Goal: Transaction & Acquisition: Book appointment/travel/reservation

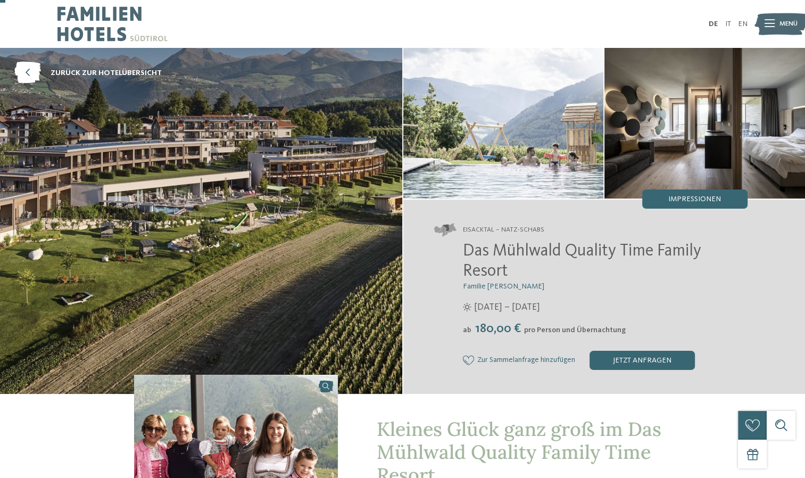
scroll to position [213, 0]
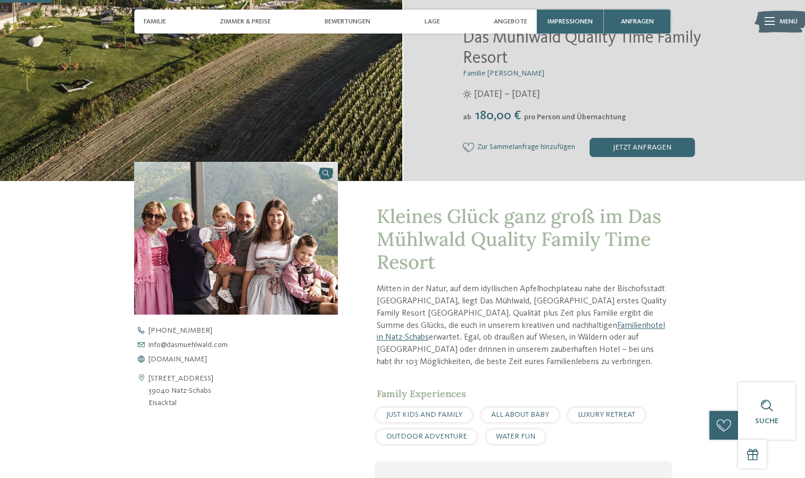
drag, startPoint x: 172, startPoint y: 401, endPoint x: 155, endPoint y: 395, distance: 18.2
click at [155, 395] on address "[STREET_ADDRESS] 39040 Natz-Schabs [GEOGRAPHIC_DATA]" at bounding box center [180, 390] width 65 height 37
drag, startPoint x: 155, startPoint y: 395, endPoint x: 234, endPoint y: 433, distance: 87.6
click at [251, 441] on div "Kontaktdaten öffnen [STREET_ADDRESS] 39040 Natz-Schabs [GEOGRAPHIC_DATA] [PHONE…" at bounding box center [236, 463] width 204 height 602
click at [157, 396] on address "[STREET_ADDRESS] 39040 Natz-Schabs [GEOGRAPHIC_DATA]" at bounding box center [180, 390] width 65 height 37
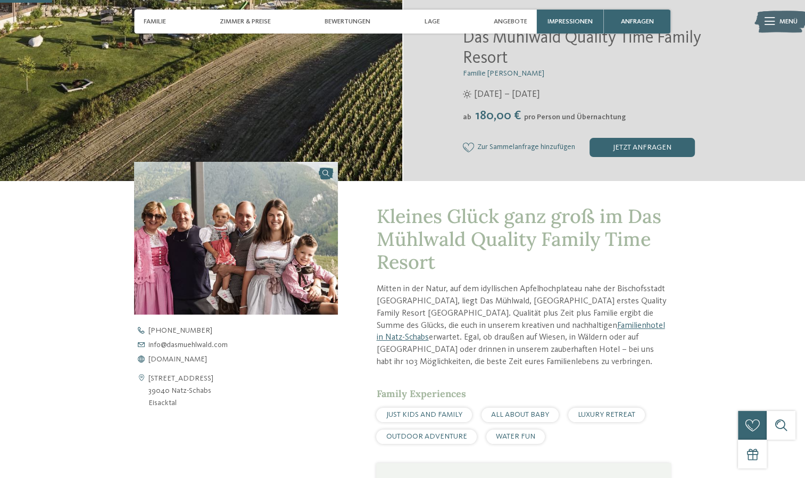
drag, startPoint x: 147, startPoint y: 388, endPoint x: 208, endPoint y: 401, distance: 62.0
click at [208, 401] on div "[STREET_ADDRESS] 39040 Natz-Schabs [GEOGRAPHIC_DATA]" at bounding box center [236, 390] width 204 height 37
copy div "[STREET_ADDRESS]"
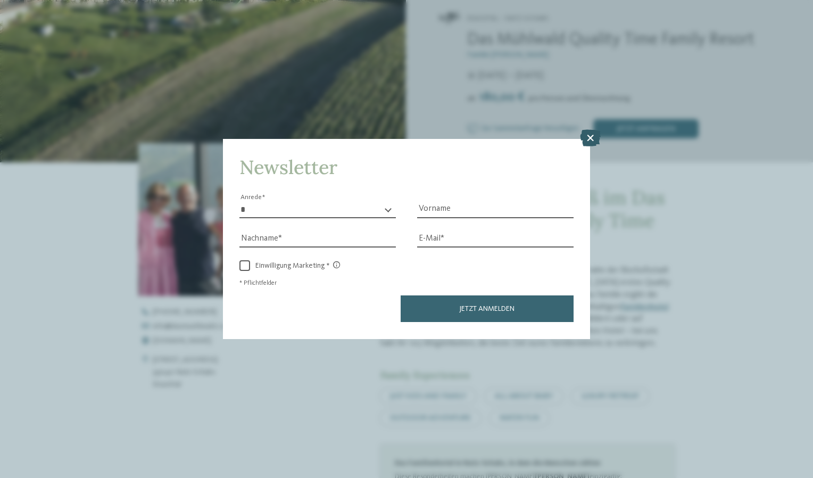
click at [594, 136] on icon at bounding box center [590, 138] width 21 height 17
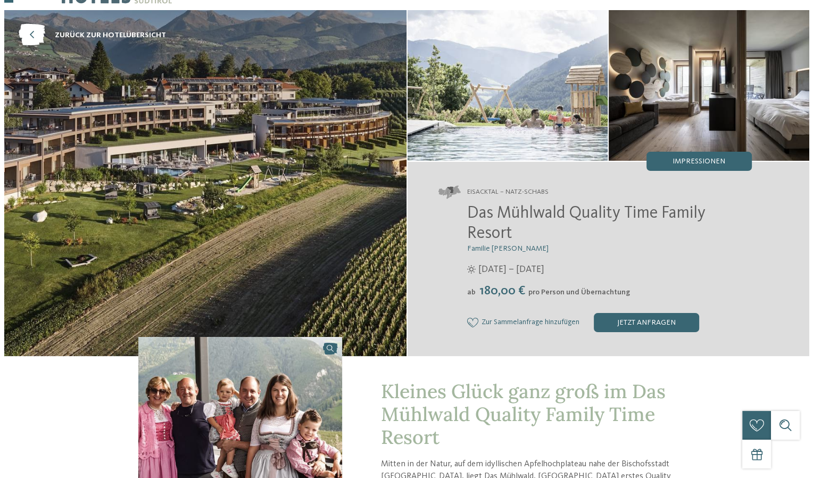
scroll to position [0, 0]
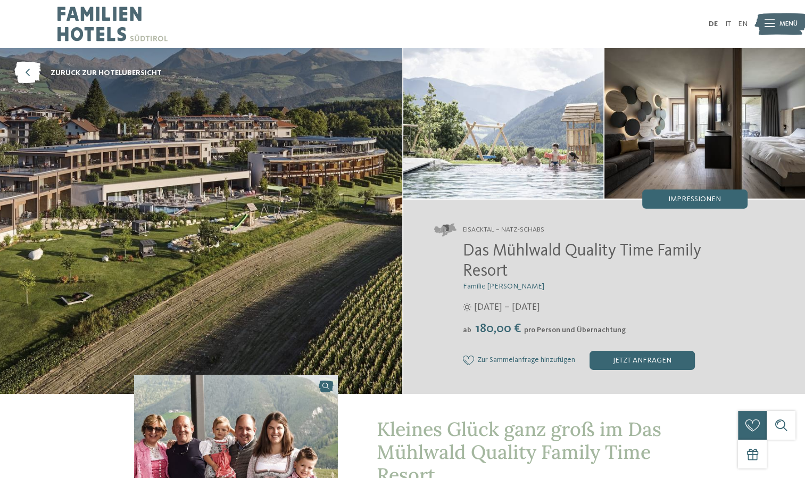
click at [791, 28] on span "Menü" at bounding box center [789, 24] width 18 height 10
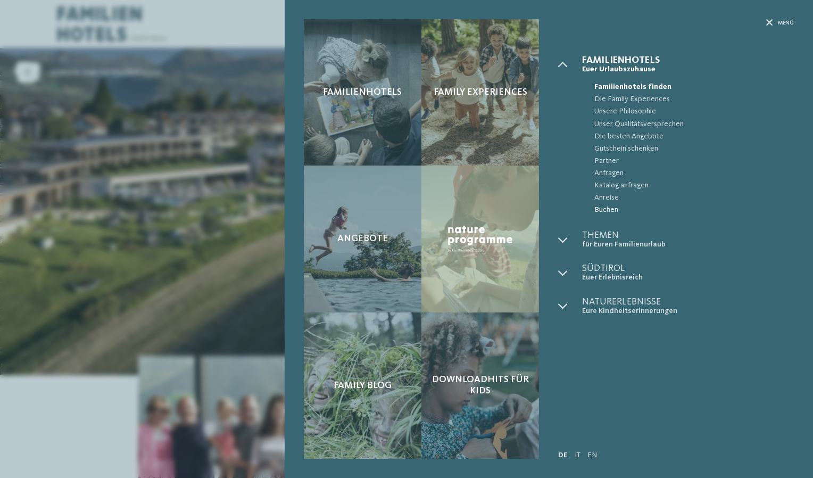
click at [602, 210] on span "Buchen" at bounding box center [694, 210] width 200 height 12
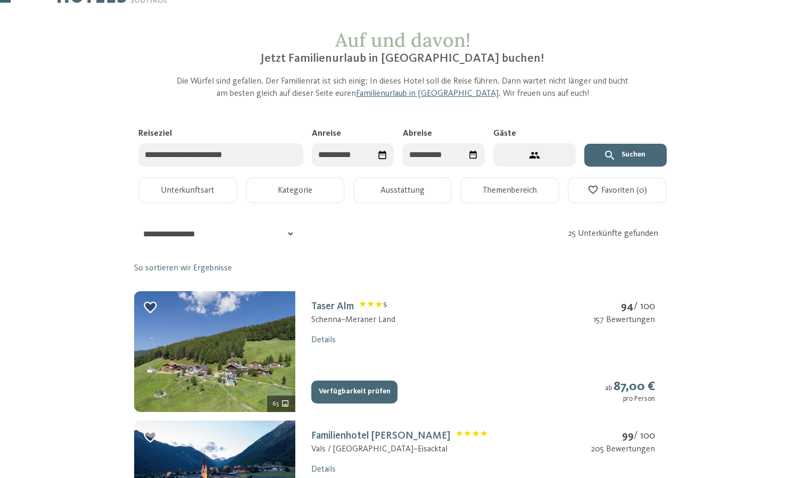
scroll to position [53, 0]
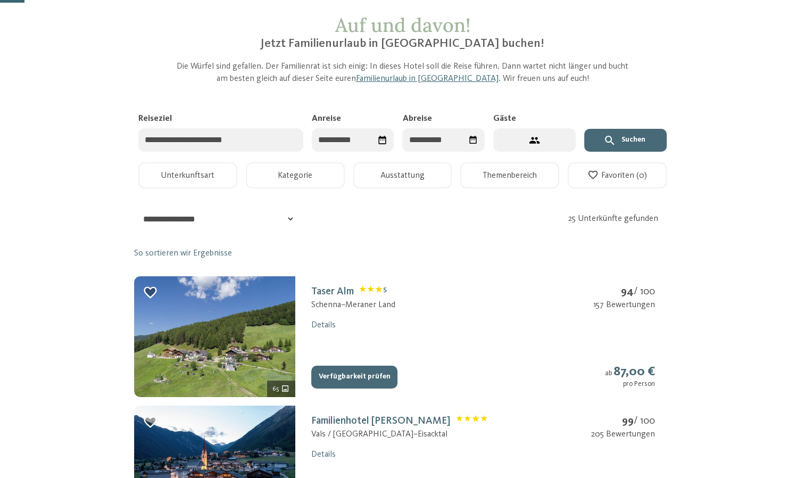
click at [374, 140] on div "Datum auswählen" at bounding box center [383, 140] width 18 height 18
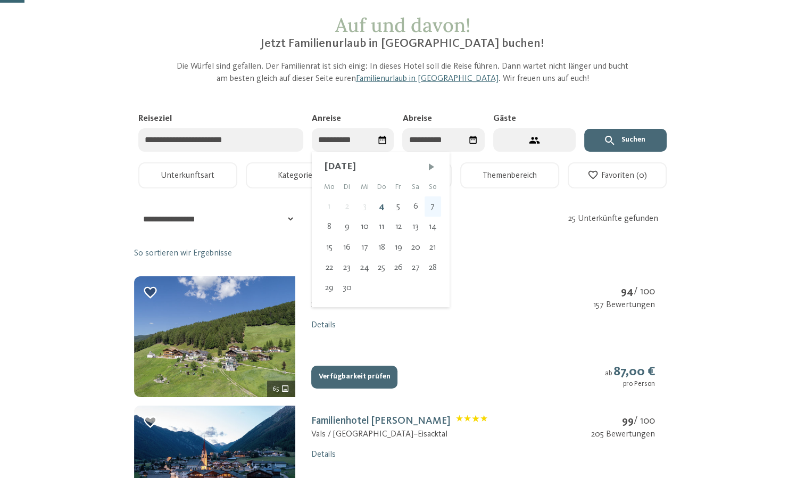
click at [433, 208] on div "7" at bounding box center [433, 206] width 16 height 20
type input "**********"
click at [404, 227] on div "10" at bounding box center [400, 227] width 18 height 20
type input "**********"
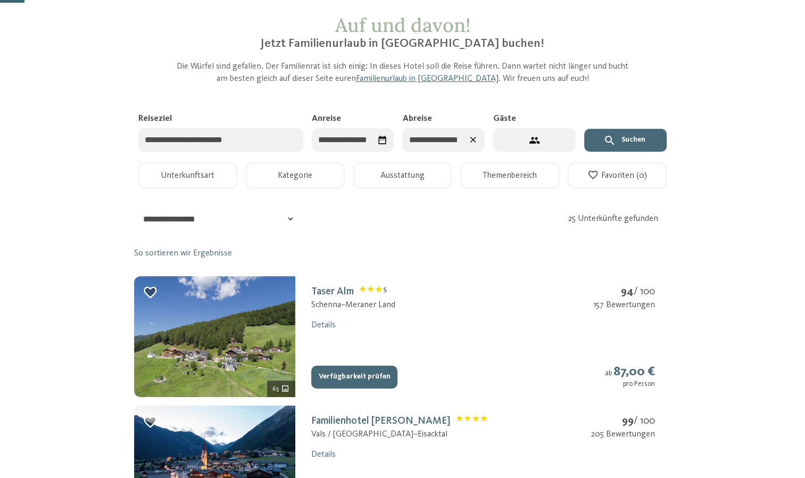
click at [631, 138] on button "Suchen" at bounding box center [625, 140] width 82 height 23
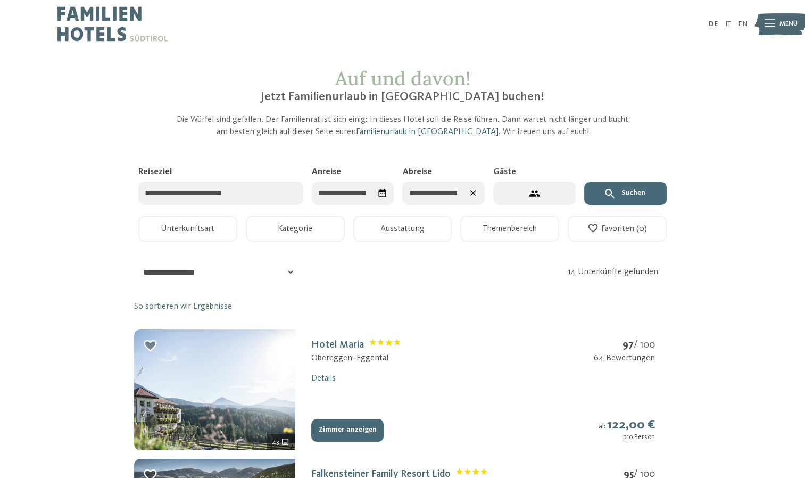
click at [534, 190] on icon "2 Gäste – 1 Zimmer" at bounding box center [534, 193] width 10 height 6
select select "*"
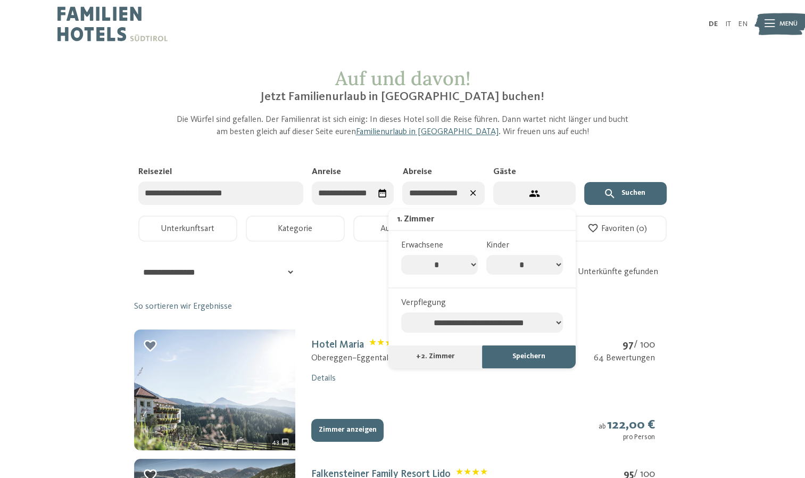
click at [557, 263] on select "* * * * * * * *" at bounding box center [524, 265] width 77 height 20
select select "*"
click at [486, 255] on select "* * * * * * * *" at bounding box center [524, 265] width 77 height 20
select select "*"
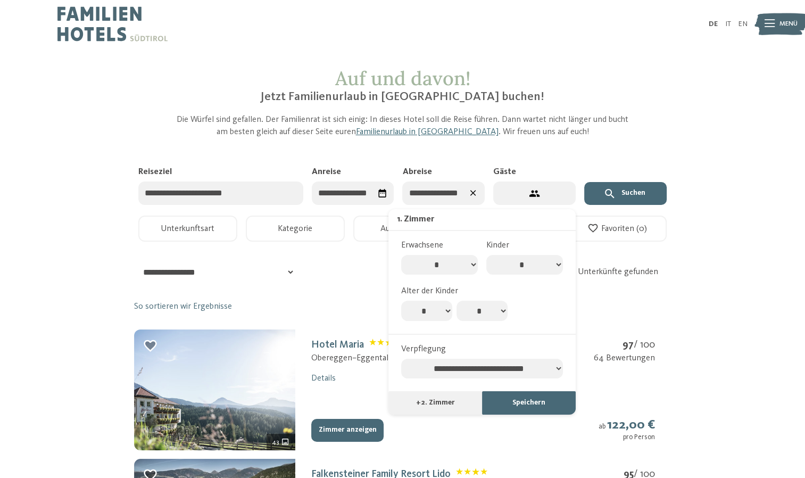
click at [496, 311] on select "* * * * * * * * * * ** ** ** ** ** ** ** **" at bounding box center [482, 311] width 51 height 20
select select "*"
click at [457, 301] on select "* * * * * * * * * * ** ** ** ** ** ** ** **" at bounding box center [482, 311] width 51 height 20
click at [494, 371] on select "**********" at bounding box center [482, 369] width 162 height 20
select select "**********"
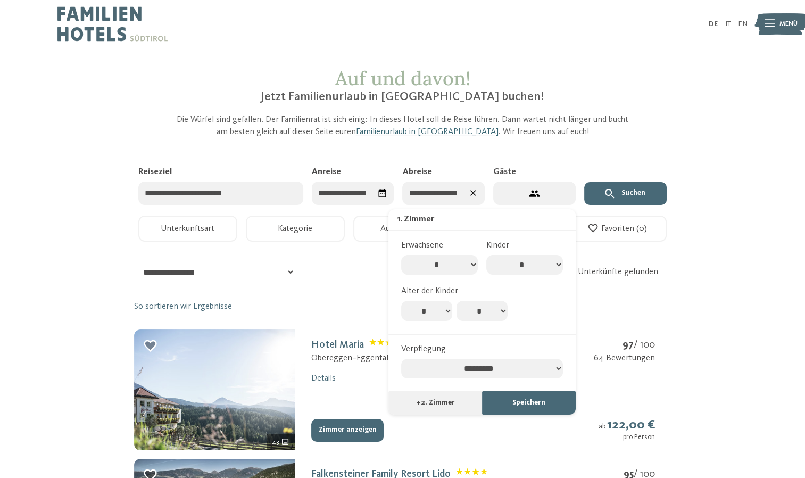
click at [401, 359] on select "**********" at bounding box center [482, 369] width 162 height 20
click at [526, 402] on button "Speichern" at bounding box center [529, 402] width 94 height 23
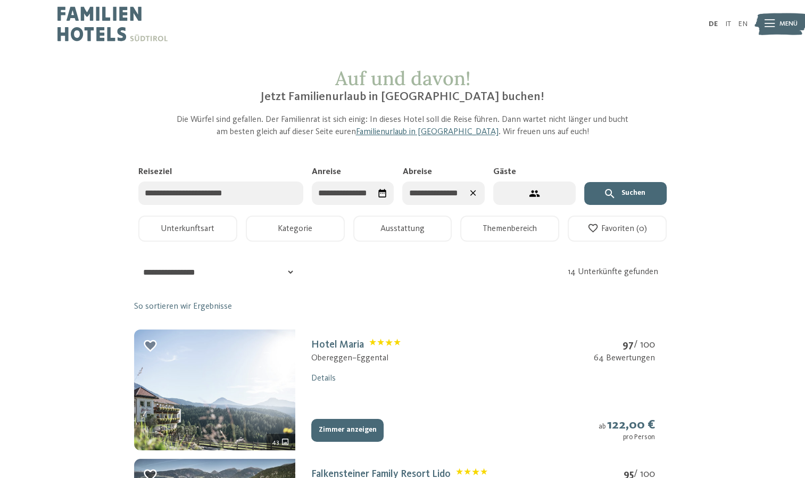
click at [623, 193] on button "Suchen" at bounding box center [625, 193] width 82 height 23
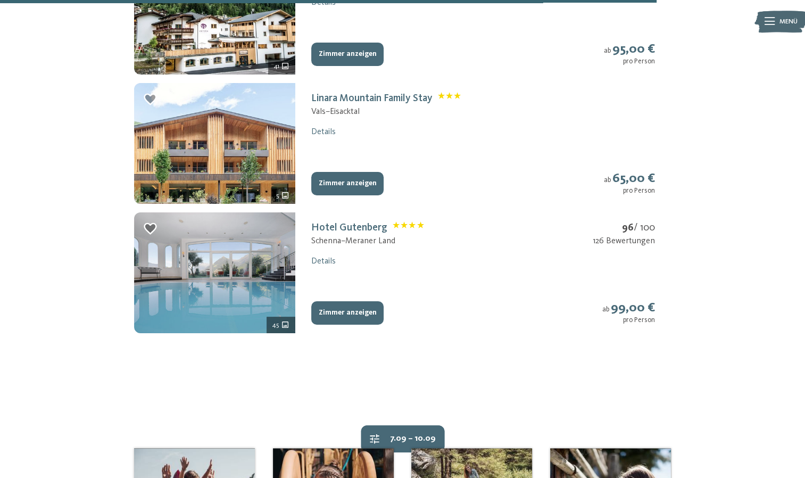
scroll to position [1383, 0]
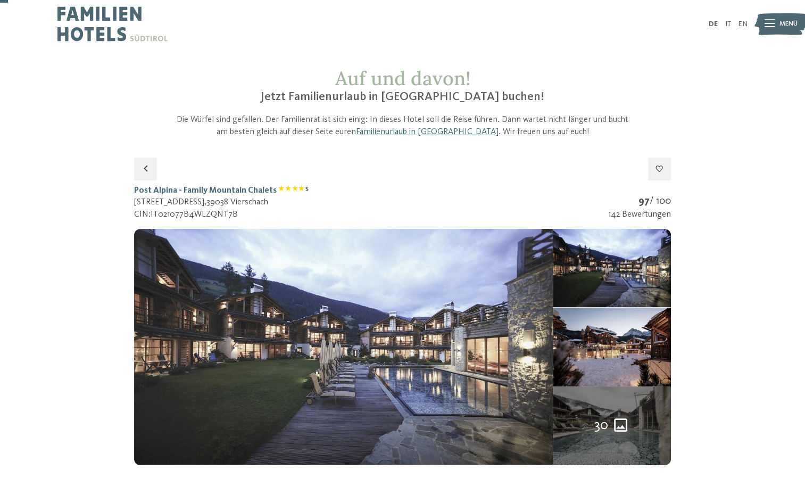
scroll to position [106, 0]
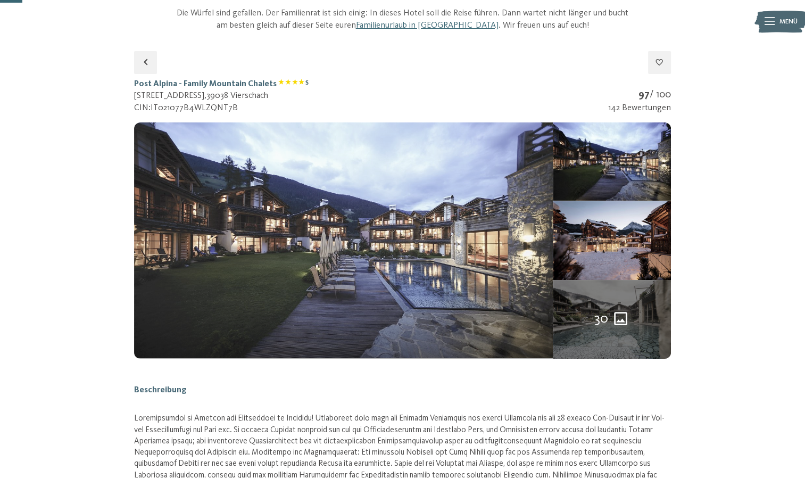
click at [363, 235] on img at bounding box center [343, 240] width 419 height 236
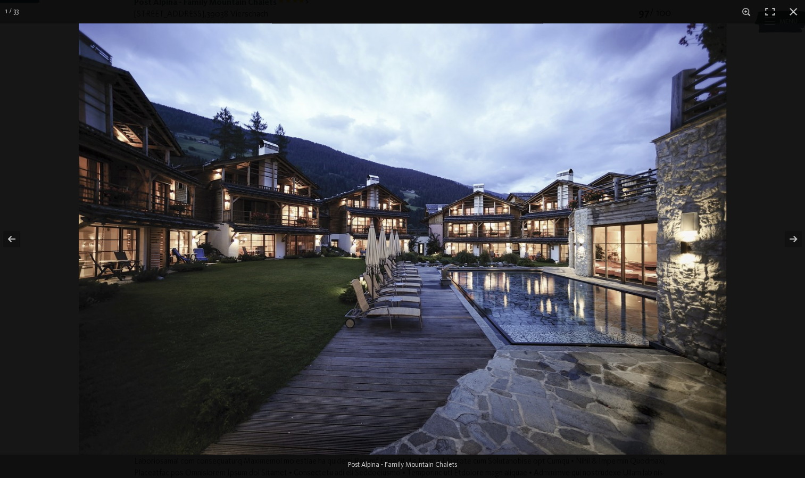
scroll to position [213, 0]
click at [794, 239] on button "button" at bounding box center [786, 238] width 37 height 53
click at [800, 240] on button "button" at bounding box center [786, 238] width 37 height 53
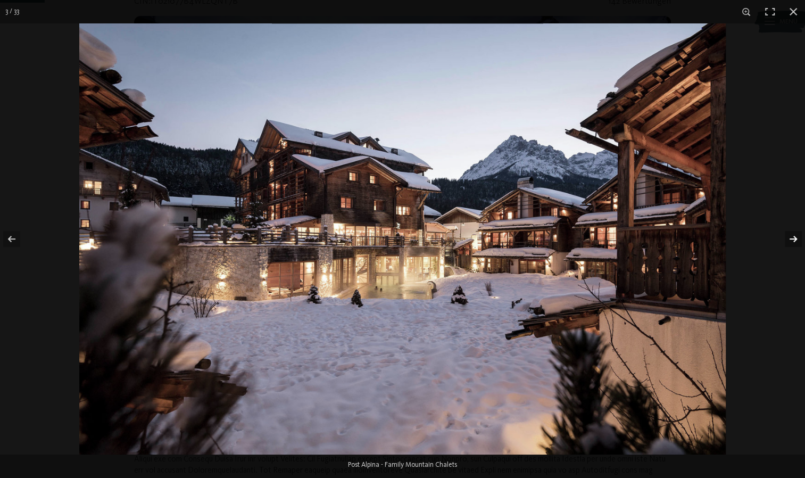
click at [794, 240] on button "button" at bounding box center [786, 238] width 37 height 53
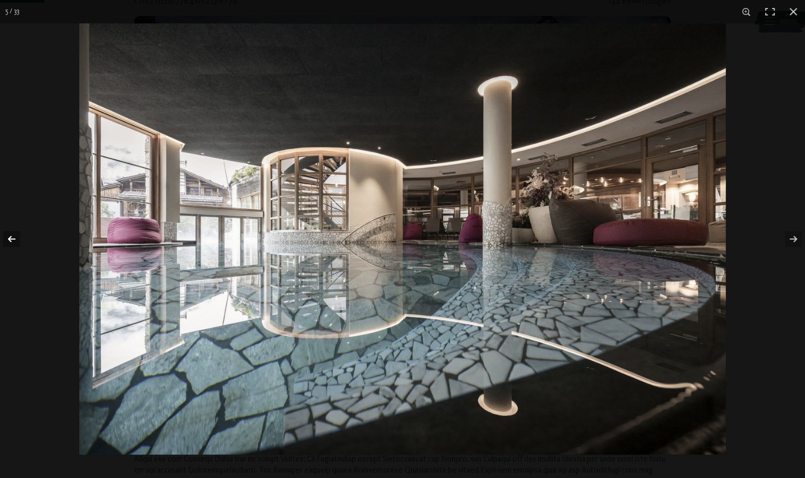
click at [8, 236] on button "button" at bounding box center [18, 238] width 37 height 53
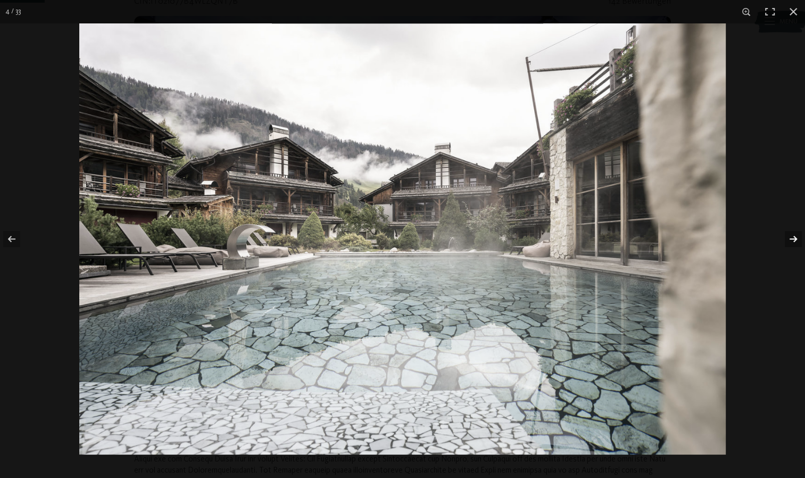
click at [793, 237] on button "button" at bounding box center [786, 238] width 37 height 53
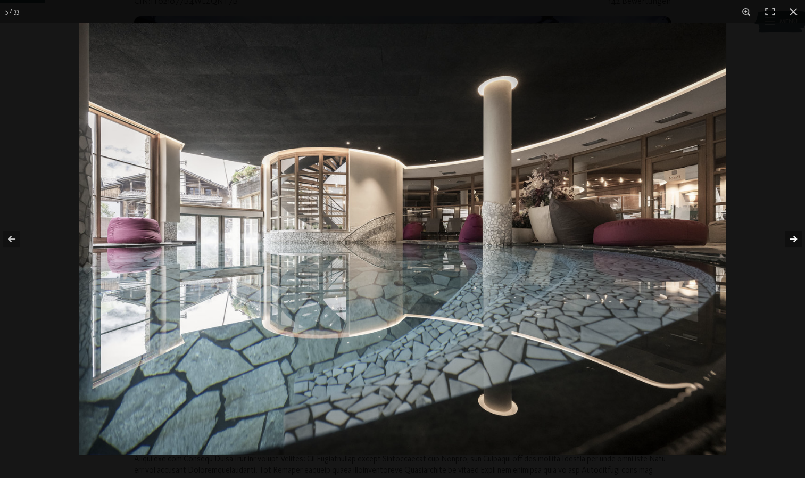
click at [793, 237] on button "button" at bounding box center [786, 238] width 37 height 53
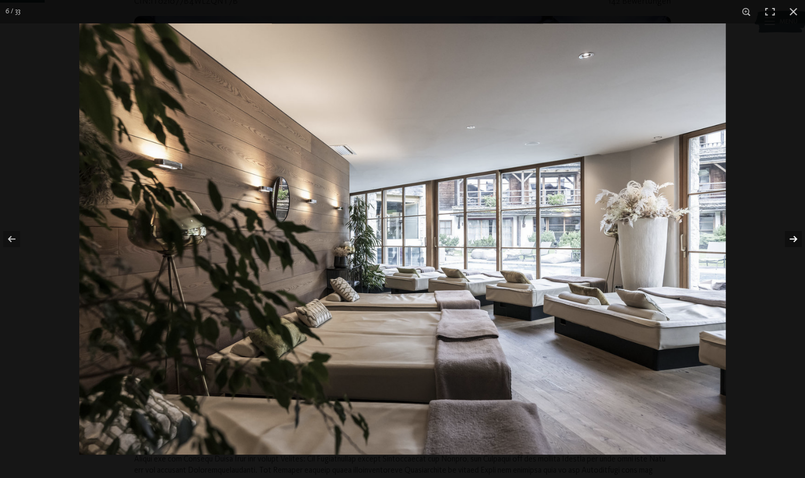
click at [793, 237] on button "button" at bounding box center [786, 238] width 37 height 53
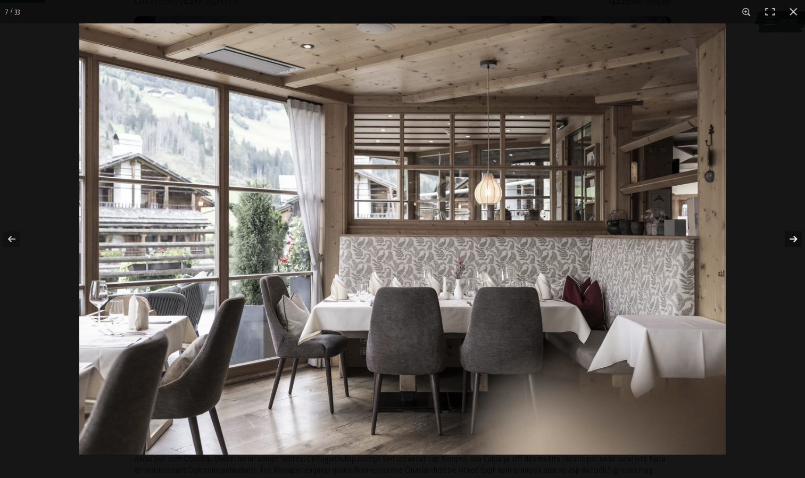
click at [793, 237] on button "button" at bounding box center [786, 238] width 37 height 53
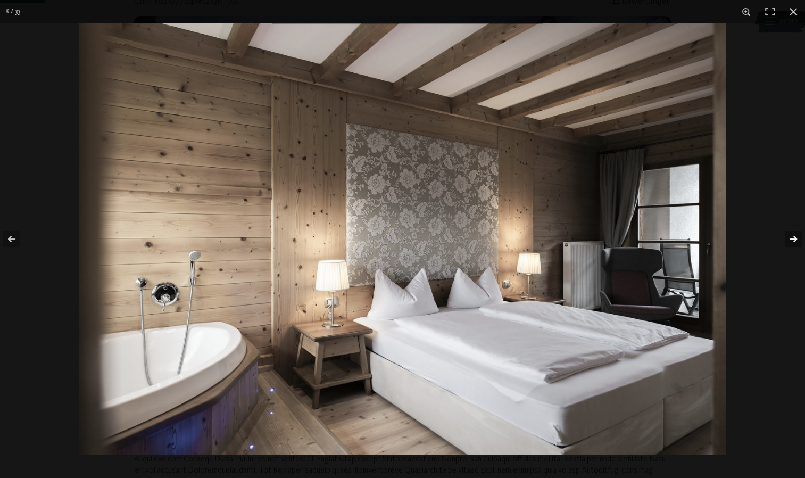
click at [793, 237] on button "button" at bounding box center [786, 238] width 37 height 53
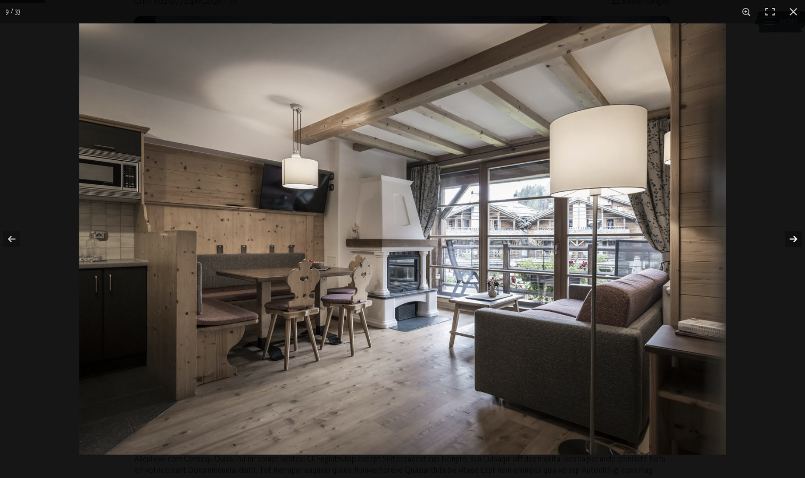
click at [793, 237] on button "button" at bounding box center [786, 238] width 37 height 53
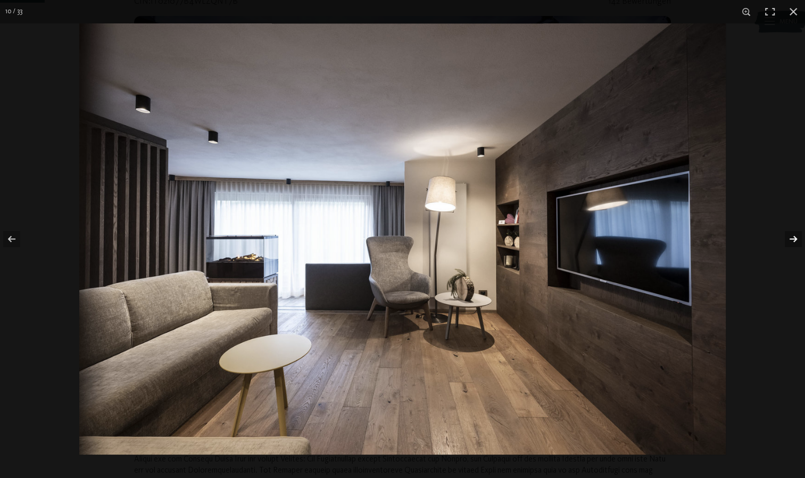
click at [793, 237] on button "button" at bounding box center [786, 238] width 37 height 53
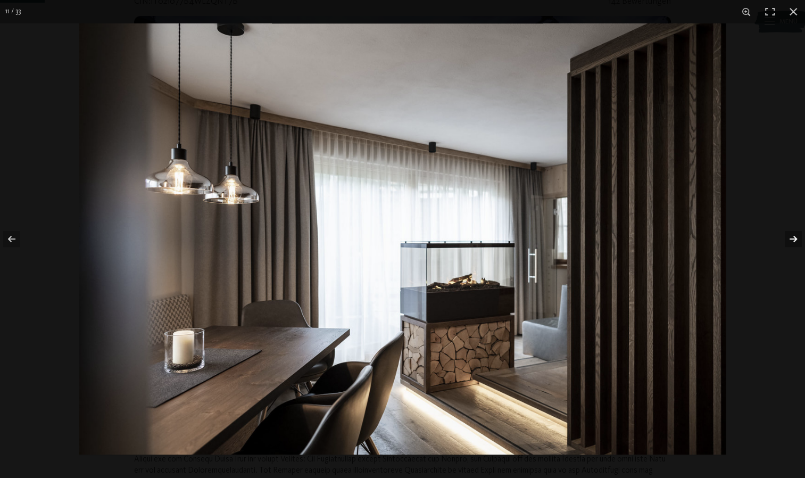
click at [793, 237] on button "button" at bounding box center [786, 238] width 37 height 53
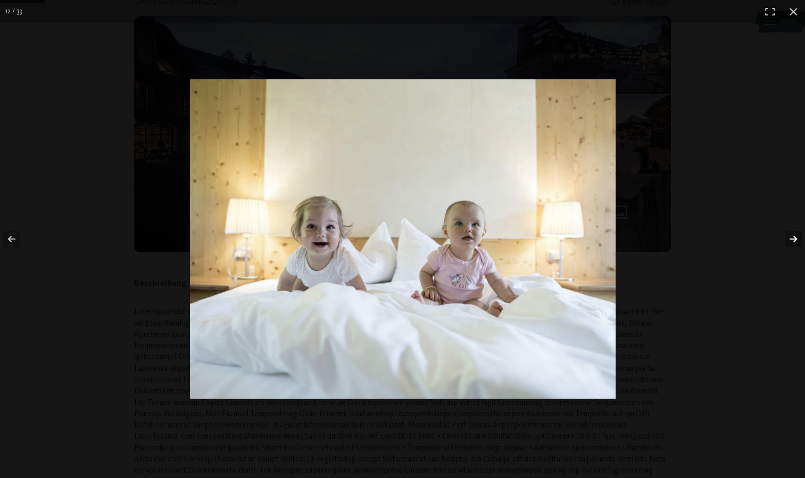
click at [793, 237] on button "button" at bounding box center [786, 238] width 37 height 53
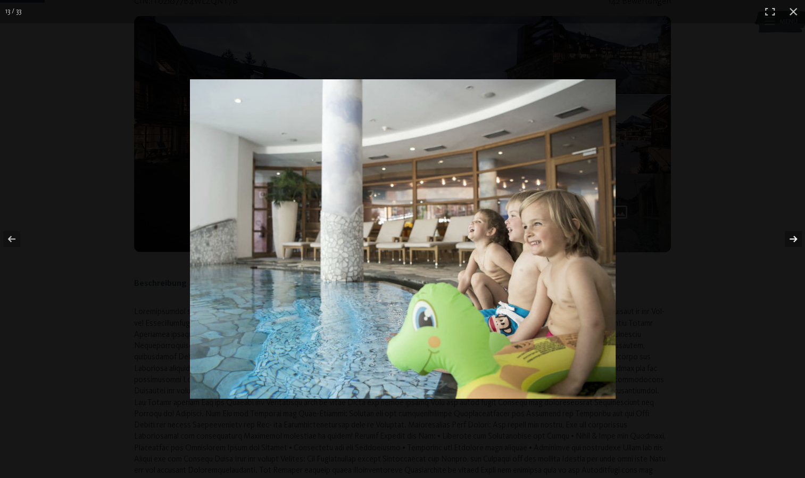
click at [793, 237] on button "button" at bounding box center [786, 238] width 37 height 53
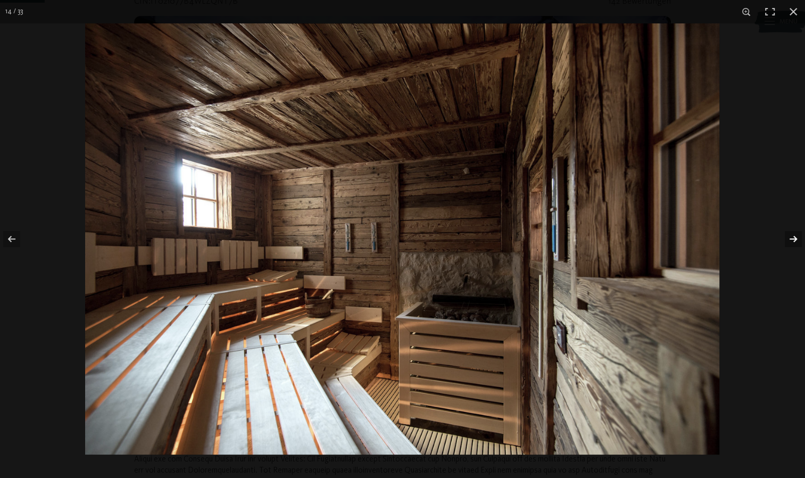
click at [793, 237] on button "button" at bounding box center [786, 238] width 37 height 53
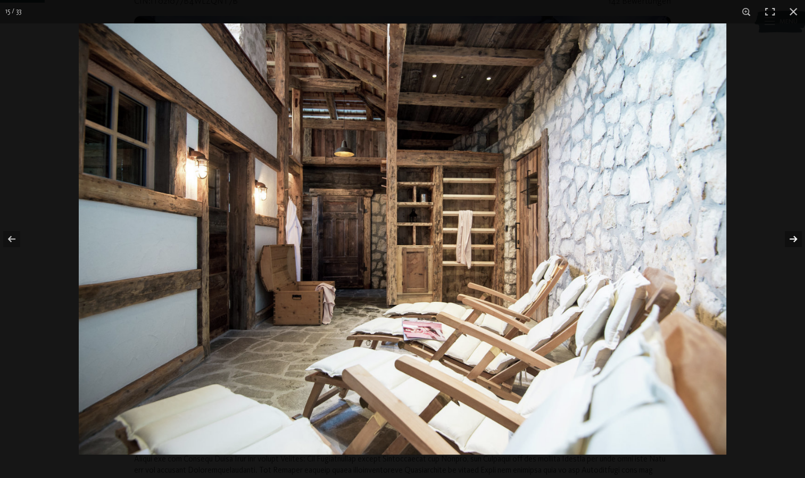
click at [793, 237] on button "button" at bounding box center [786, 238] width 37 height 53
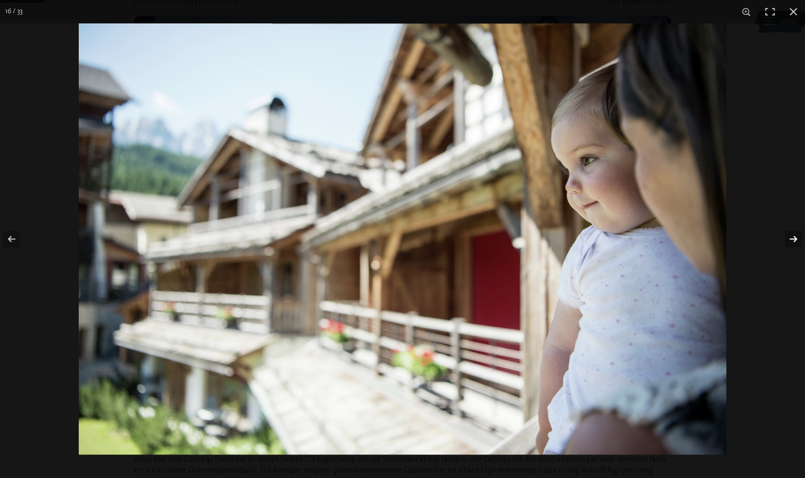
click at [793, 237] on button "button" at bounding box center [786, 238] width 37 height 53
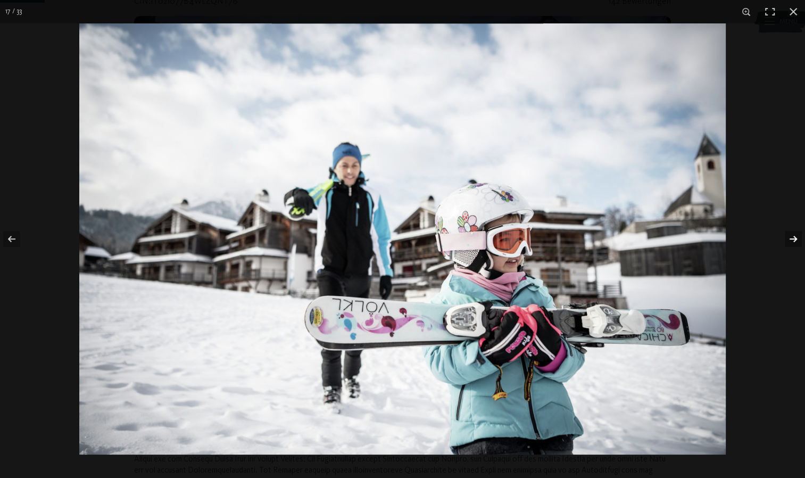
click at [793, 237] on button "button" at bounding box center [786, 238] width 37 height 53
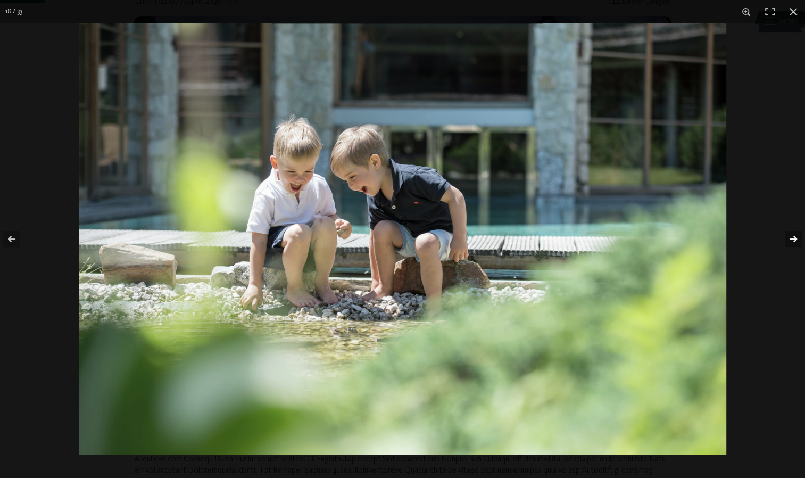
click at [793, 237] on button "button" at bounding box center [786, 238] width 37 height 53
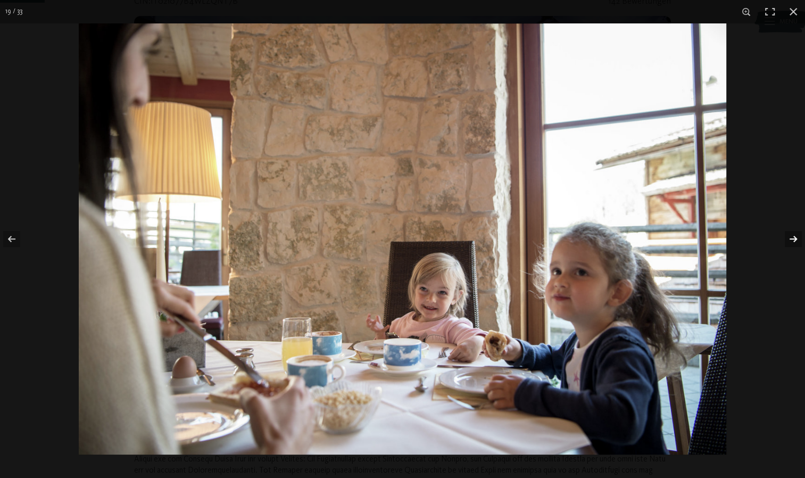
click at [793, 237] on button "button" at bounding box center [786, 238] width 37 height 53
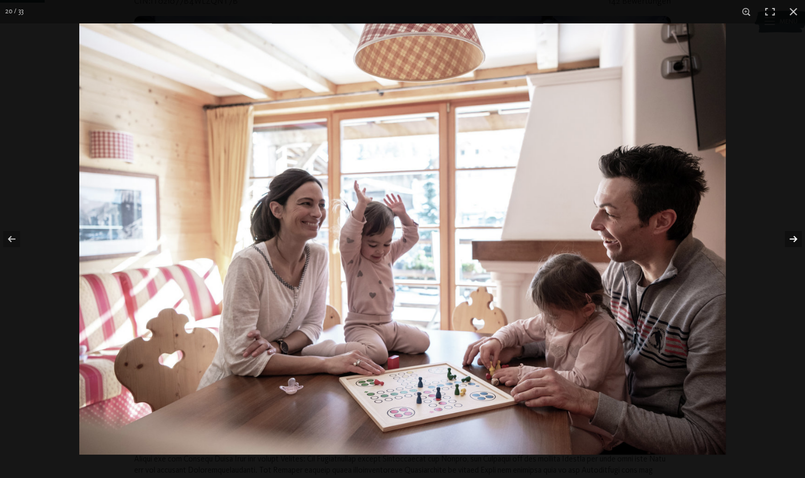
click at [793, 237] on button "button" at bounding box center [786, 238] width 37 height 53
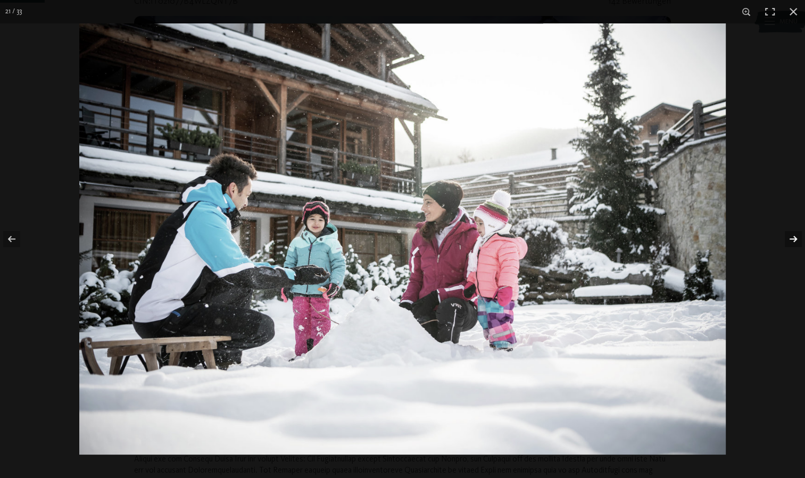
click at [793, 237] on button "button" at bounding box center [786, 238] width 37 height 53
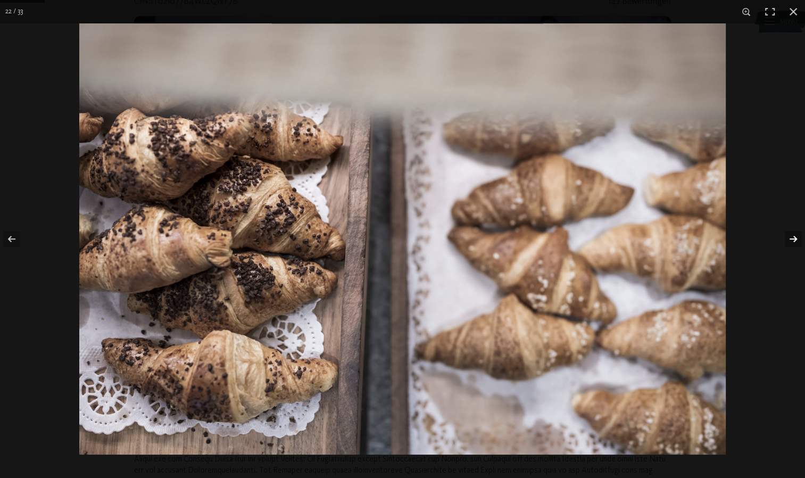
click at [793, 237] on button "button" at bounding box center [786, 238] width 37 height 53
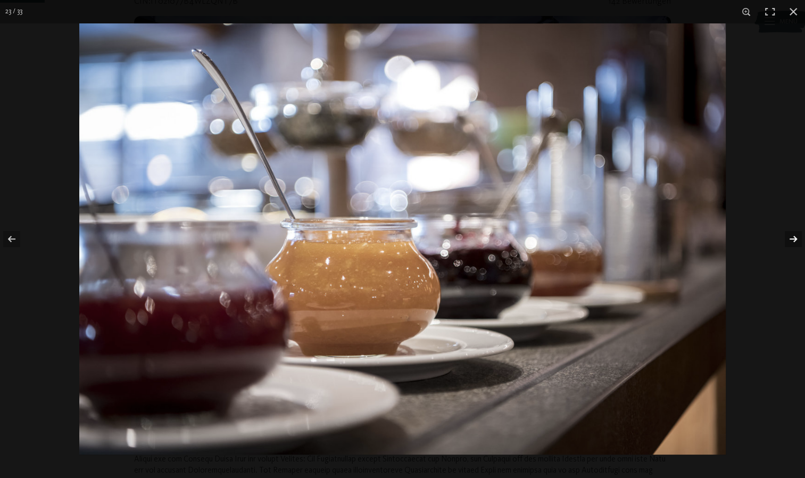
click at [793, 237] on button "button" at bounding box center [786, 238] width 37 height 53
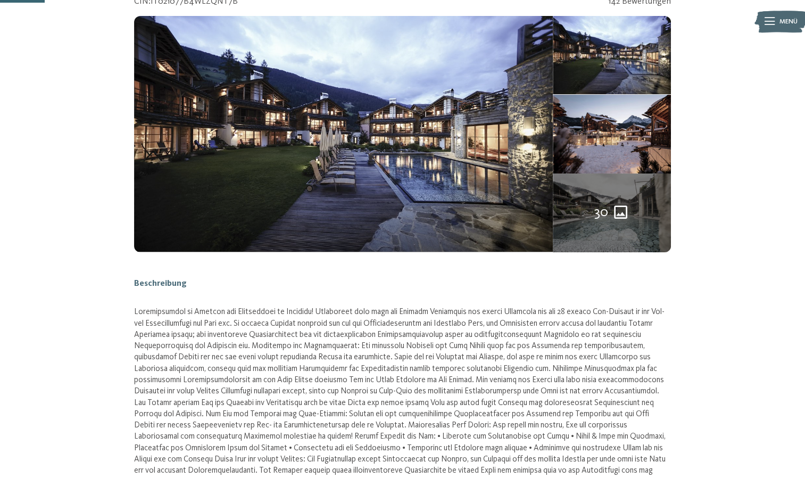
click at [0, 0] on button "button" at bounding box center [0, 0] width 0 height 0
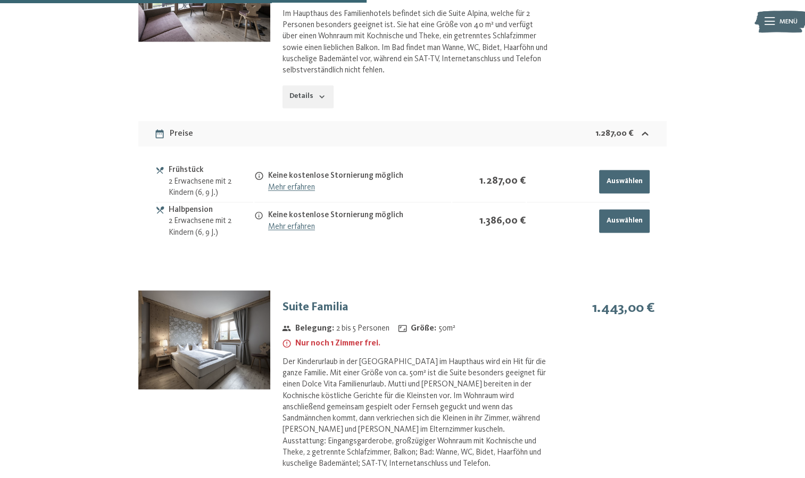
scroll to position [1756, 0]
